Goal: Task Accomplishment & Management: Use online tool/utility

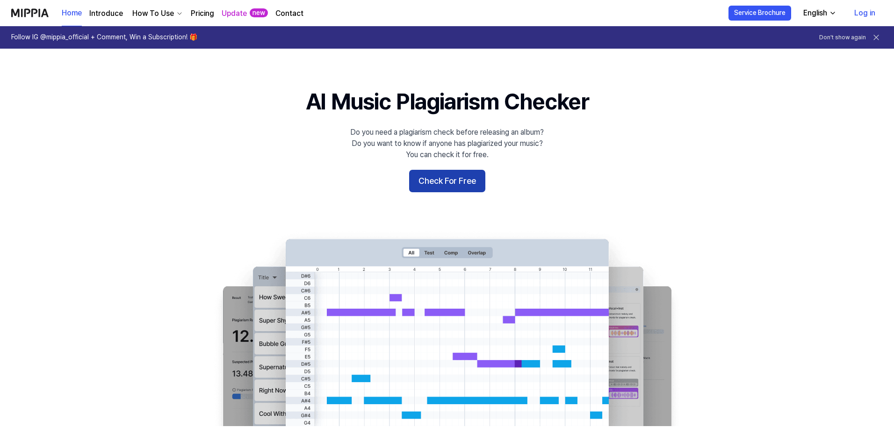
click at [469, 176] on button "Check For Free" at bounding box center [447, 181] width 76 height 22
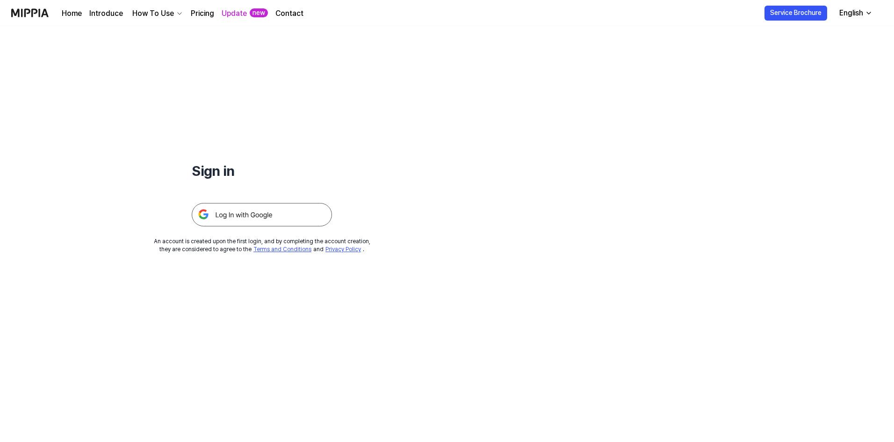
click at [265, 214] on img at bounding box center [262, 214] width 140 height 23
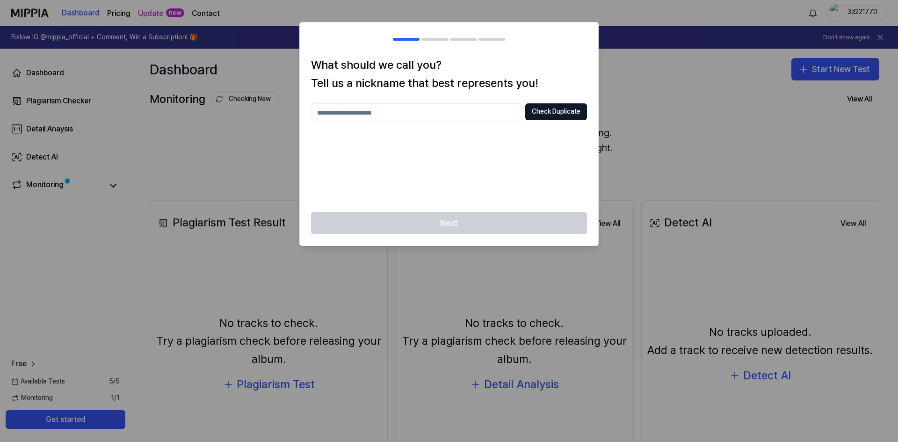
click at [486, 109] on input "text" at bounding box center [416, 112] width 210 height 19
click at [559, 113] on button "Check Duplicate" at bounding box center [556, 111] width 62 height 17
drag, startPoint x: 451, startPoint y: 111, endPoint x: 179, endPoint y: 76, distance: 274.9
click at [179, 76] on body "Dashboard Pricing Update new Contact 3d221770 Follow IG @mippia_official + Comm…" at bounding box center [449, 221] width 898 height 442
type input "******"
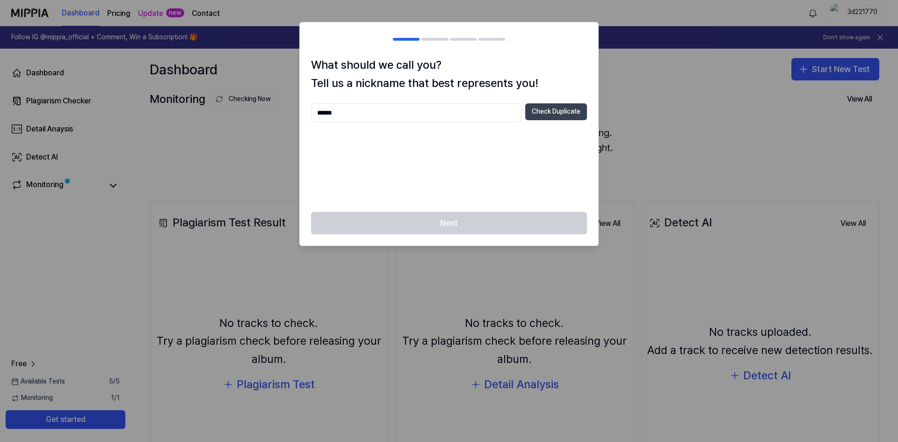
click at [567, 108] on button "Check Duplicate" at bounding box center [556, 111] width 62 height 17
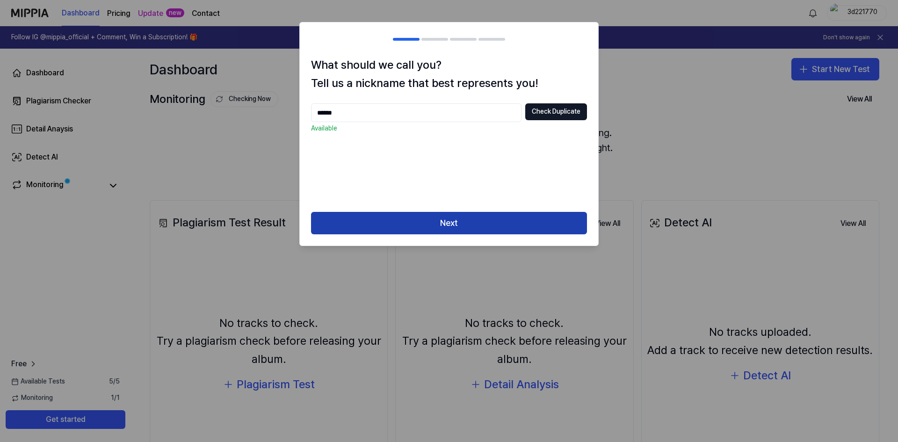
click at [537, 226] on button "Next" at bounding box center [449, 223] width 276 height 22
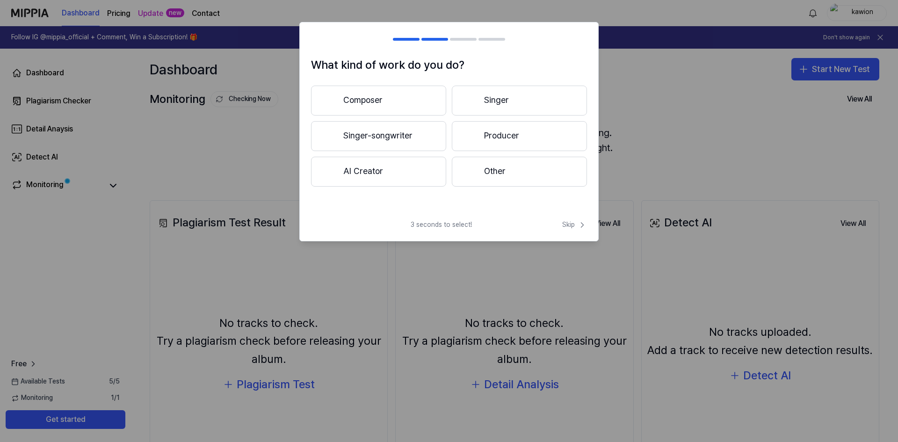
click at [494, 174] on button "Other" at bounding box center [519, 172] width 135 height 30
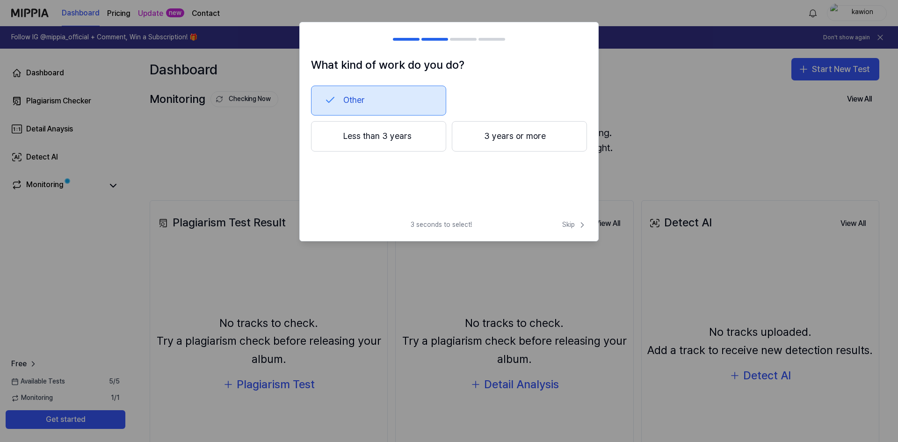
click at [403, 129] on button "Less than 3 years" at bounding box center [378, 136] width 135 height 31
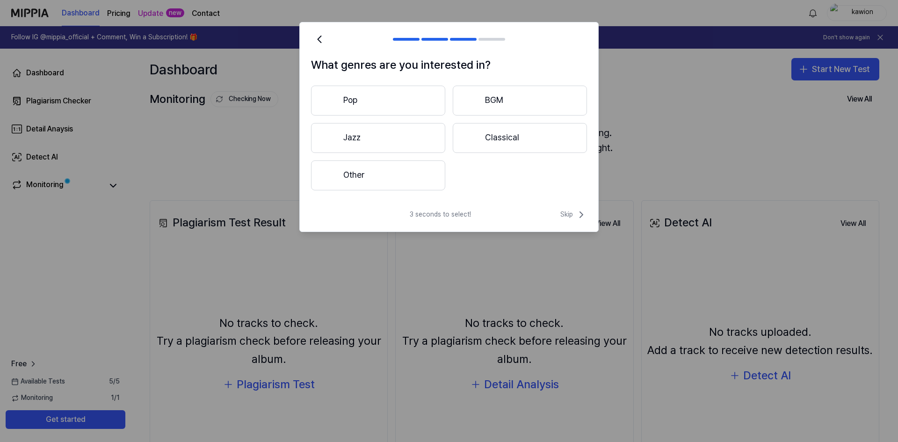
click at [518, 96] on button "BGM" at bounding box center [520, 101] width 134 height 30
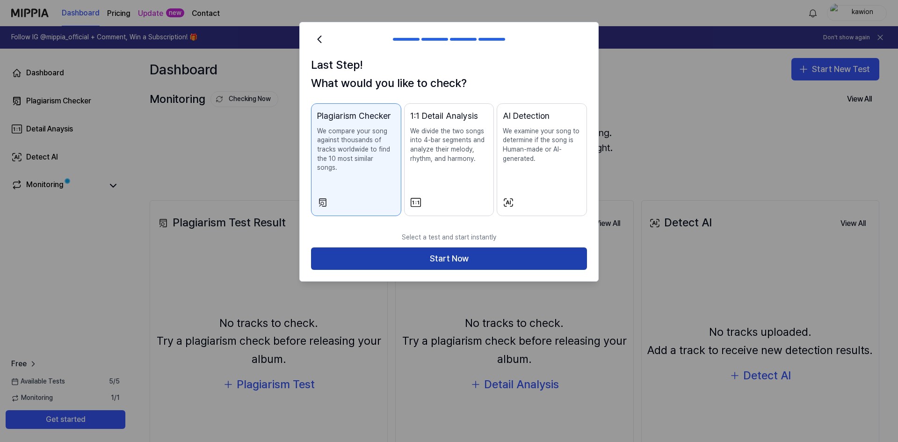
click at [477, 247] on button "Start Now" at bounding box center [449, 258] width 276 height 22
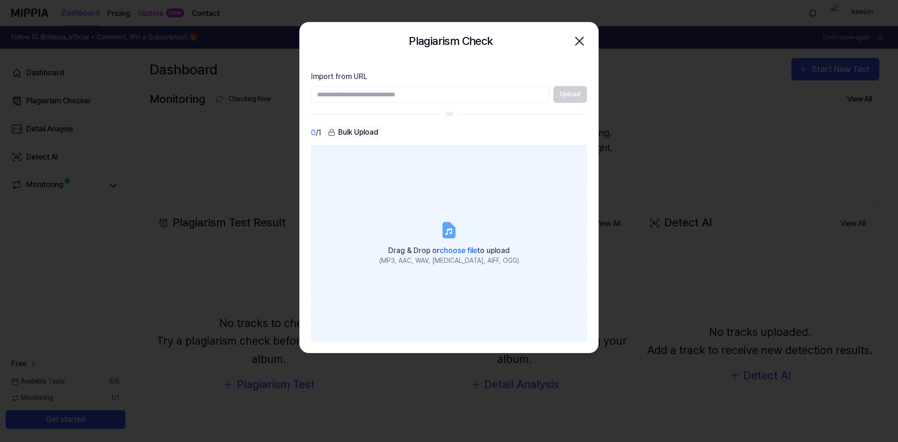
click at [453, 255] on div "Drag & Drop or choose file to upload" at bounding box center [449, 249] width 140 height 13
click at [0, 0] on input "Drag & Drop or choose file to upload (MP3, AAC, WAV, FLAC, AIFF, OGG)" at bounding box center [0, 0] width 0 height 0
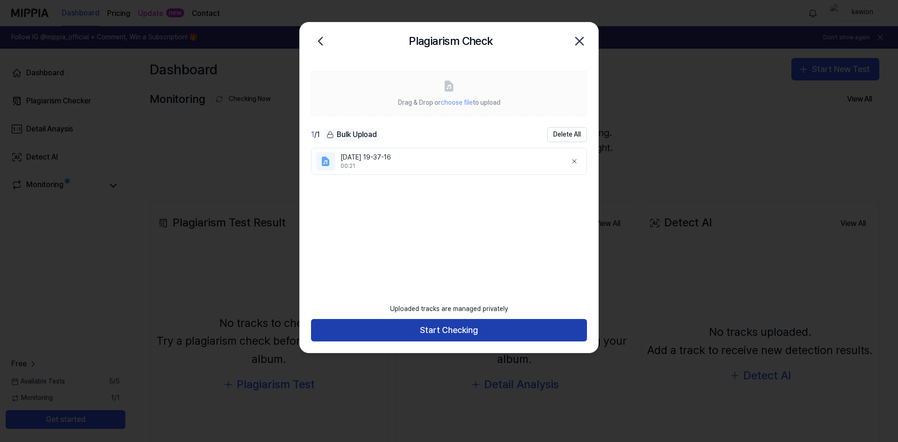
click at [506, 334] on button "Start Checking" at bounding box center [449, 330] width 276 height 22
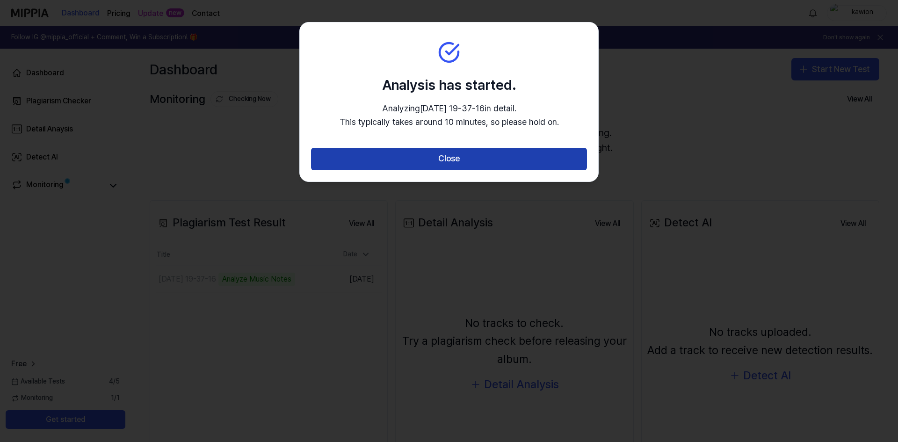
click at [541, 162] on button "Close" at bounding box center [449, 159] width 276 height 22
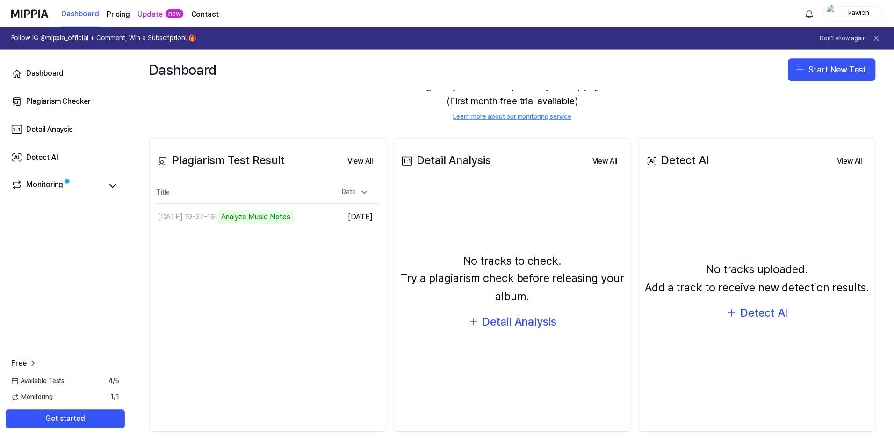
scroll to position [72, 0]
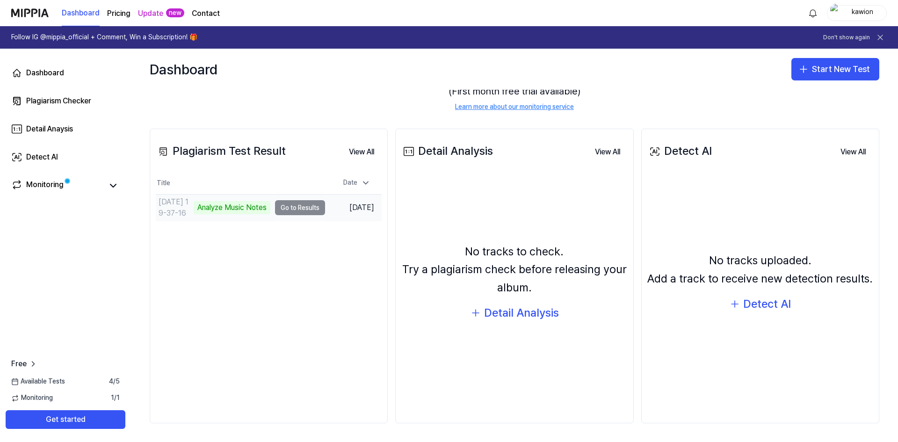
click at [286, 208] on td "2025-09-28 19-37-16 Analyze Music Notes Go to Results" at bounding box center [240, 208] width 169 height 26
click at [290, 210] on td "2025-09-28 19-37-16 Analyze Music Notes Go to Results" at bounding box center [240, 208] width 169 height 26
click at [279, 229] on div "Plagiarism Test Result View All Plagiarism Test Result Title Date 2025-09-28 19…" at bounding box center [269, 276] width 238 height 295
click at [63, 184] on div "Monitoring" at bounding box center [44, 185] width 37 height 13
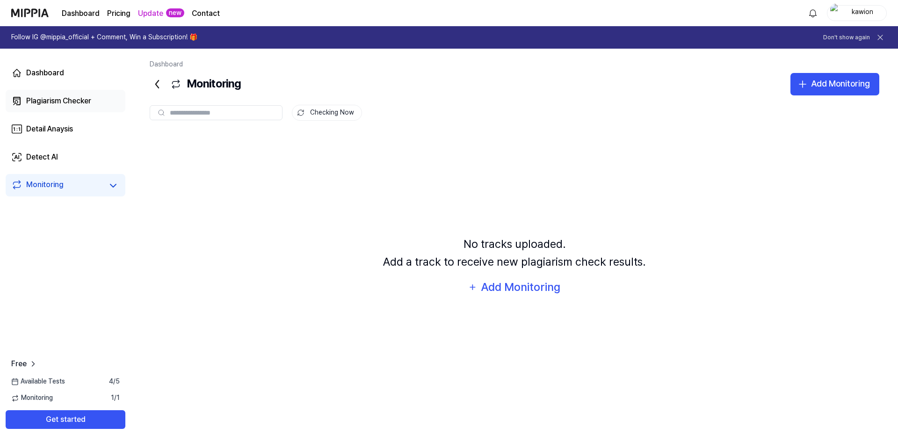
click at [53, 99] on div "Plagiarism Checker" at bounding box center [58, 100] width 65 height 11
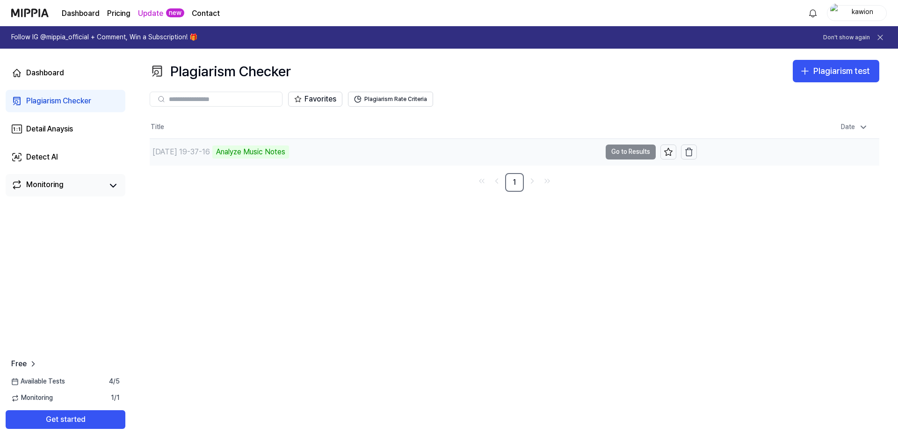
click at [628, 151] on td "2025-09-28 19-37-16 Analyze Music Notes Go to Results" at bounding box center [423, 152] width 547 height 26
click at [637, 151] on button "Go to Results" at bounding box center [631, 151] width 50 height 15
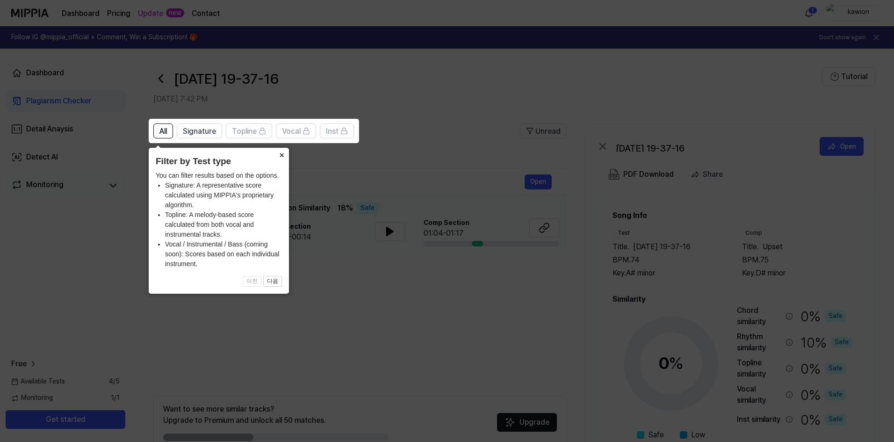
click at [281, 156] on button "×" at bounding box center [281, 154] width 15 height 13
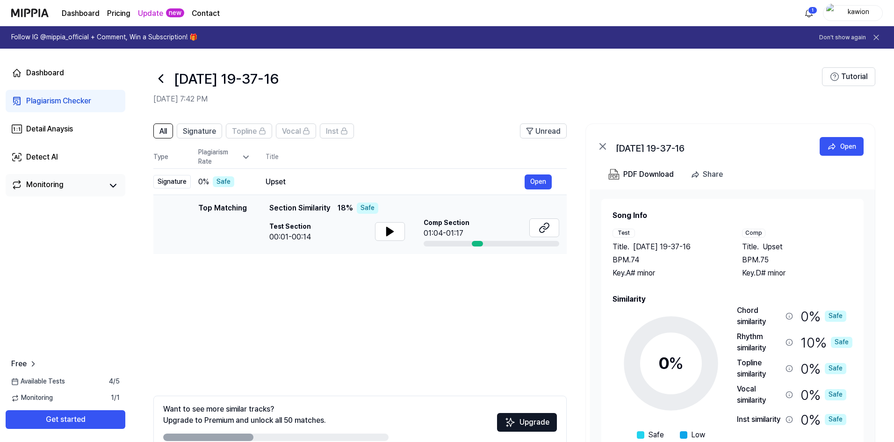
click at [480, 240] on div "Comp Section 01:04-01:17" at bounding box center [492, 232] width 136 height 28
click at [477, 248] on td "Top Matching Top Matching Section Similarity 18 % Safe Test Section 00:01-00:14…" at bounding box center [359, 224] width 413 height 59
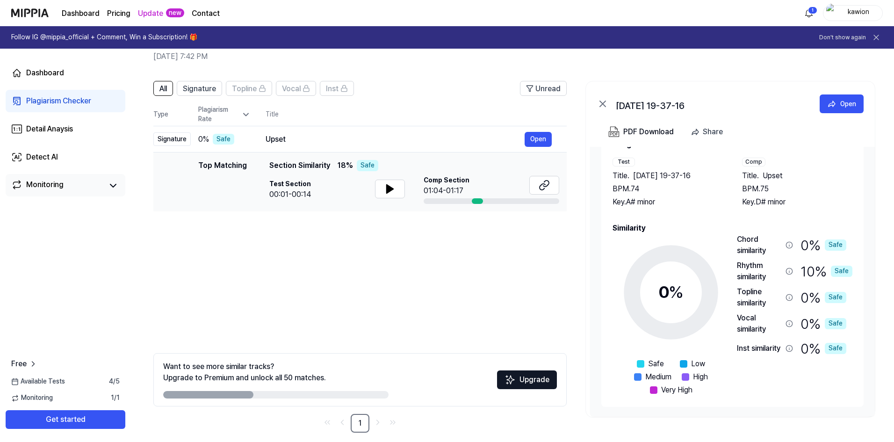
scroll to position [52, 0]
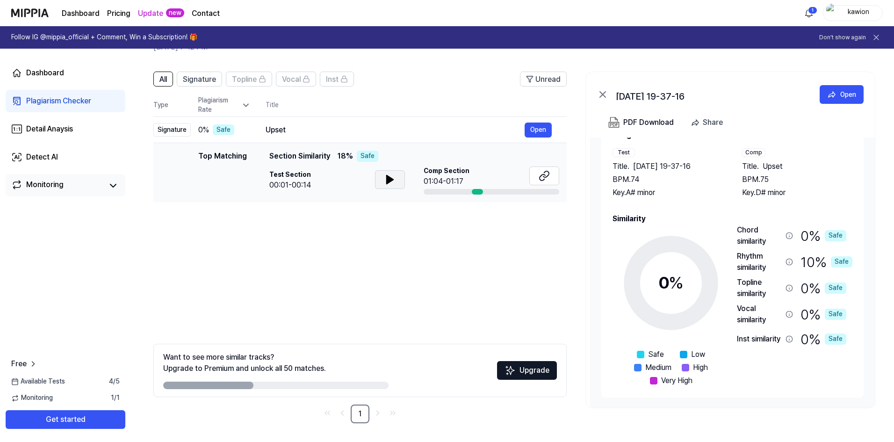
click at [385, 179] on icon at bounding box center [389, 179] width 11 height 11
click at [522, 130] on div "Upset" at bounding box center [395, 129] width 259 height 11
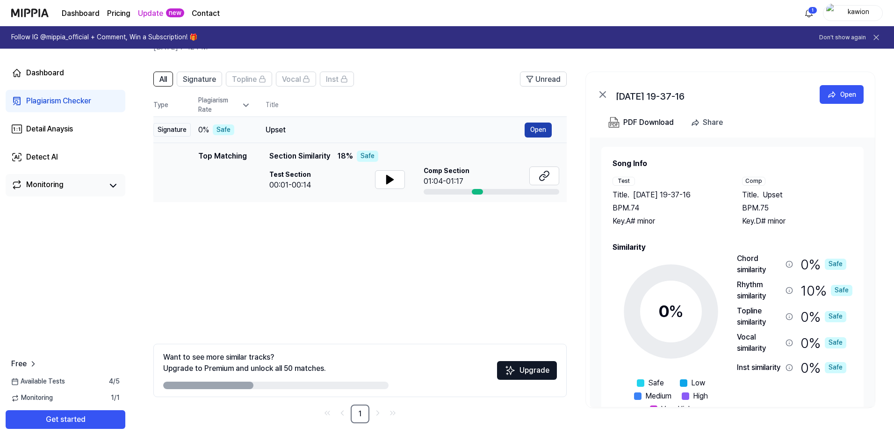
click at [533, 129] on button "Open" at bounding box center [538, 130] width 27 height 15
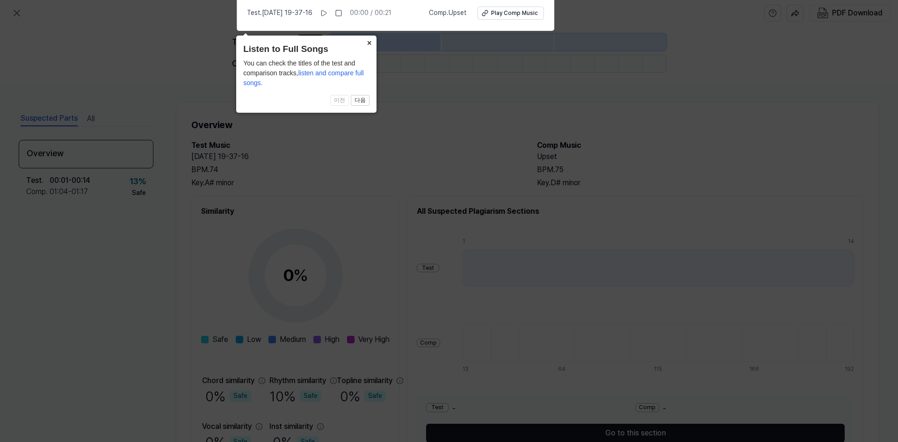
click at [364, 44] on button "×" at bounding box center [368, 42] width 15 height 13
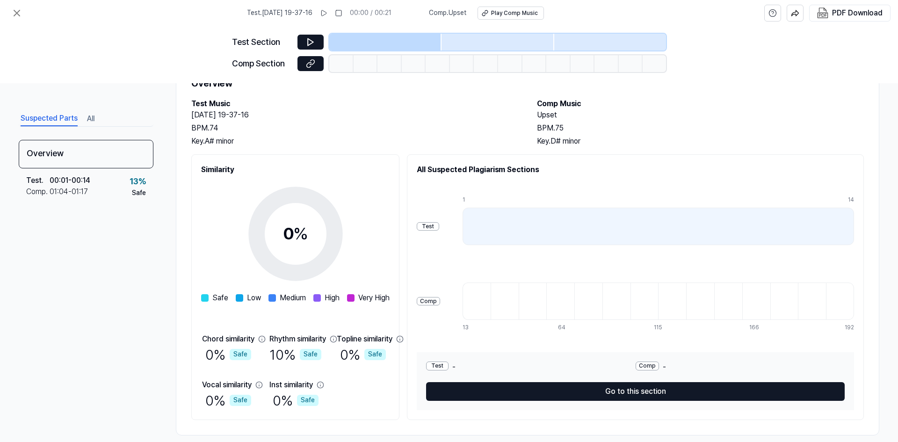
scroll to position [54, 0]
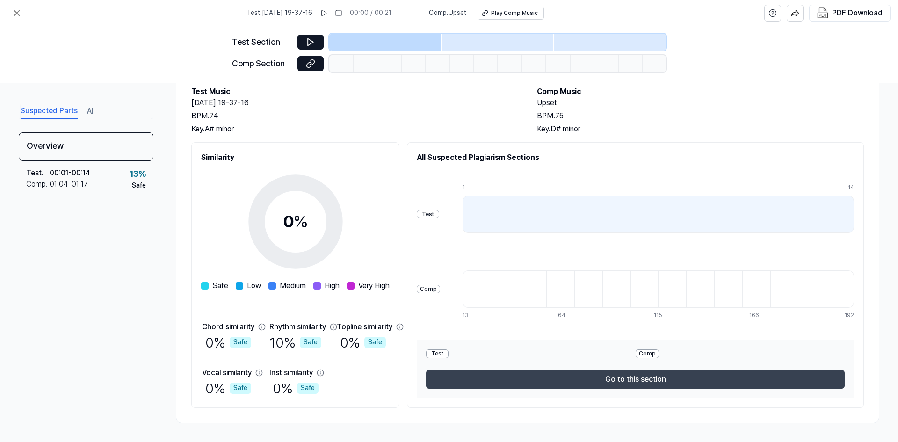
click at [621, 382] on button "Go to this section" at bounding box center [635, 379] width 419 height 19
